Goal: Transaction & Acquisition: Book appointment/travel/reservation

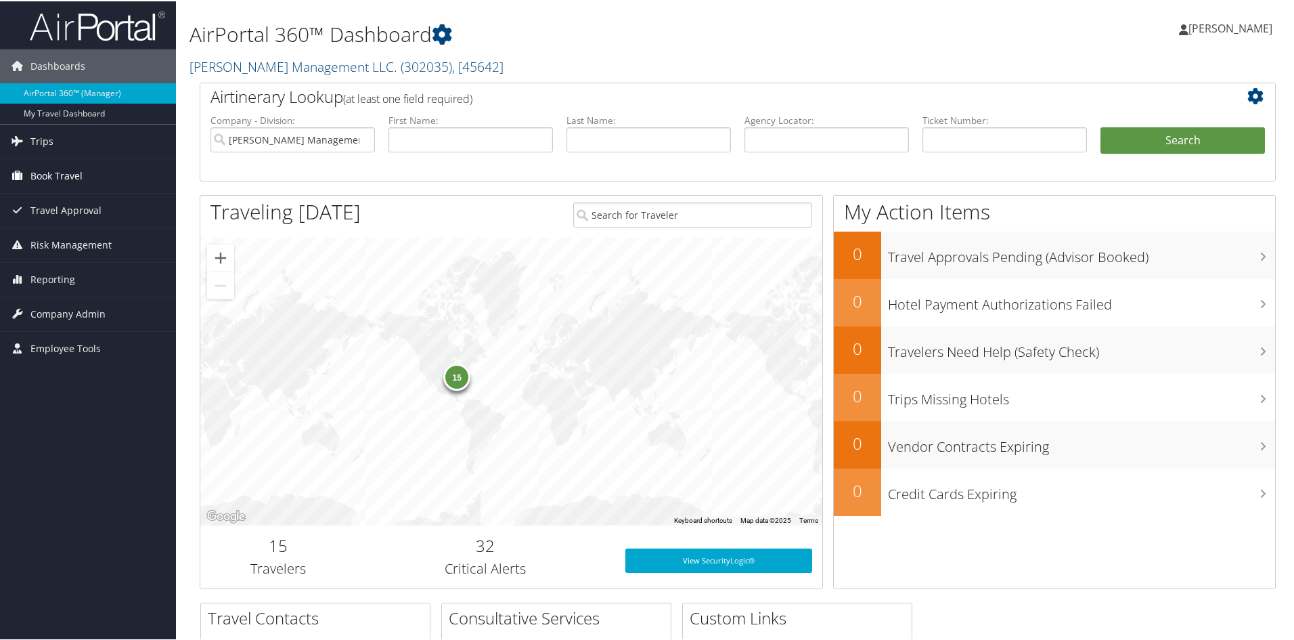
click at [58, 166] on span "Book Travel" at bounding box center [56, 175] width 52 height 34
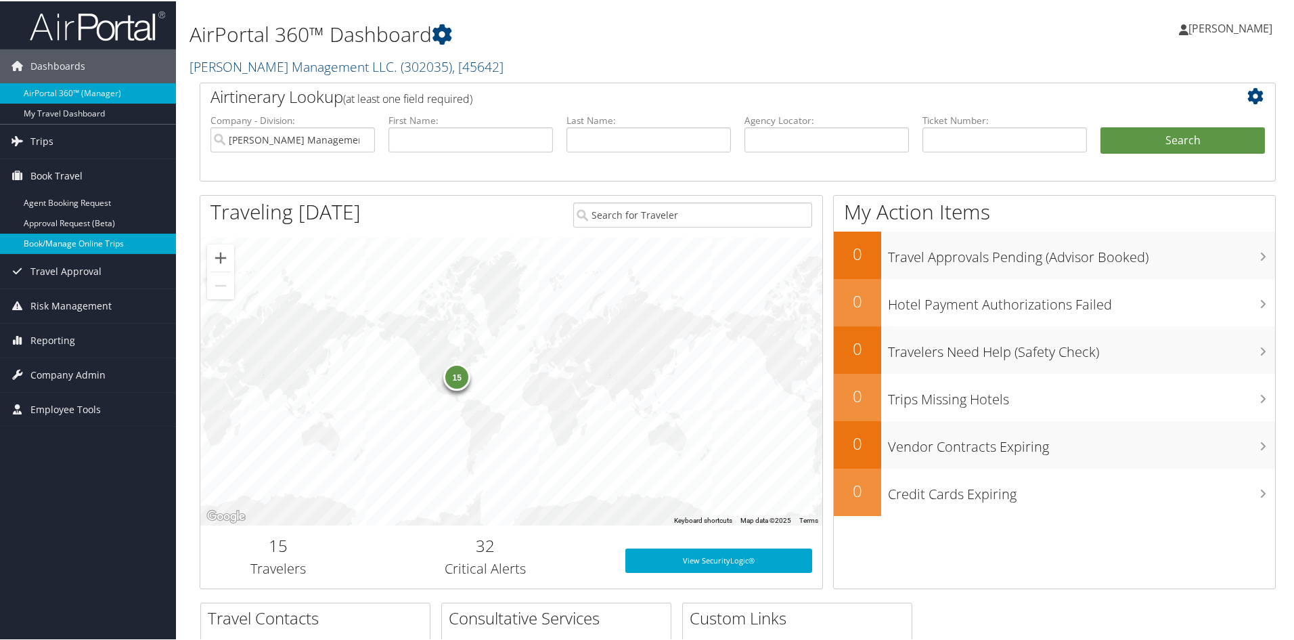
click at [58, 247] on link "Book/Manage Online Trips" at bounding box center [88, 242] width 176 height 20
